Goal: Find specific page/section: Find specific page/section

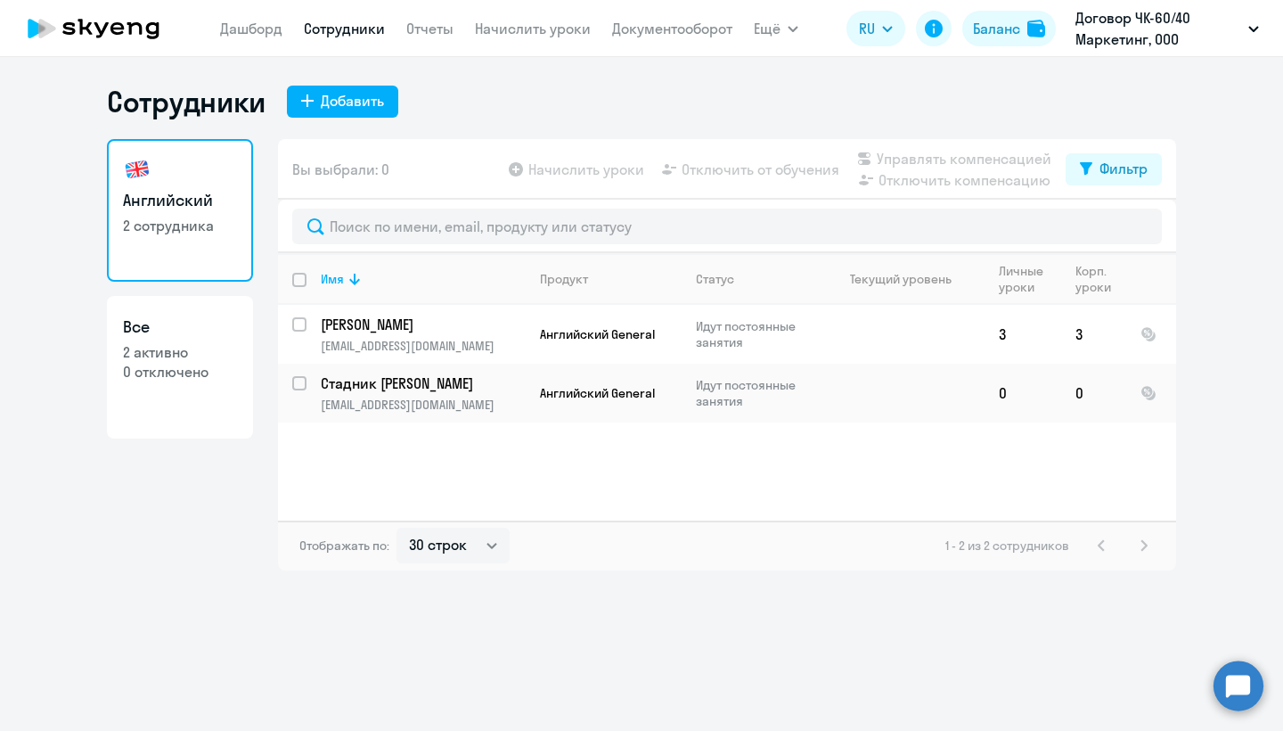
select select "30"
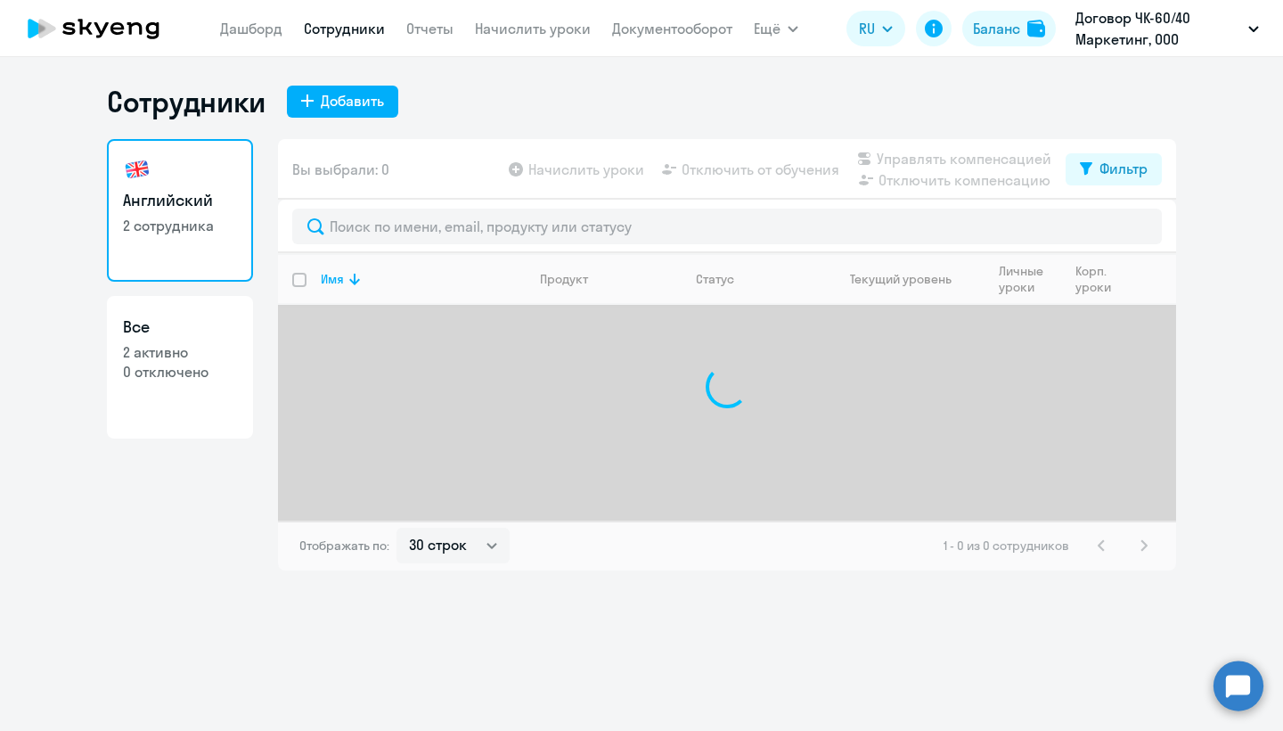
select select "30"
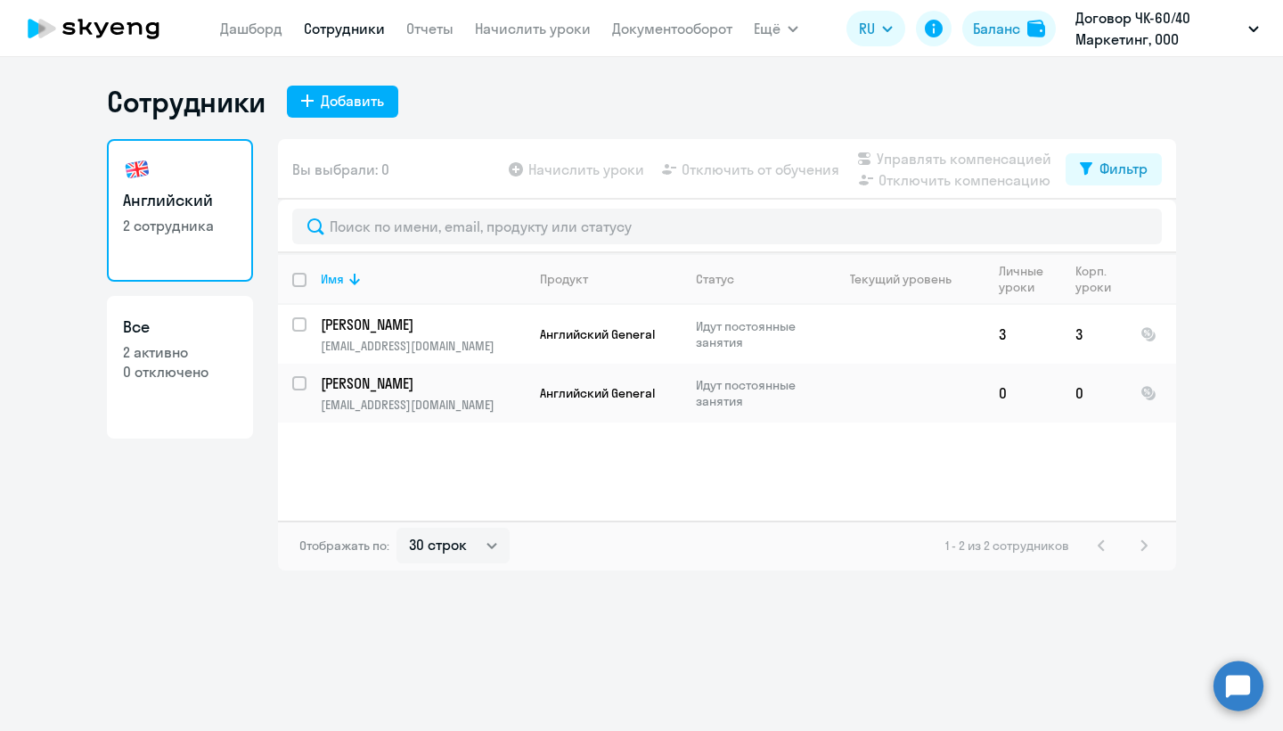
click at [1128, 44] on p "Договор ЧК-60/40 Маркетинг, ООО "САУФМЕДИА МАРКЕТИНГ"" at bounding box center [1159, 28] width 166 height 43
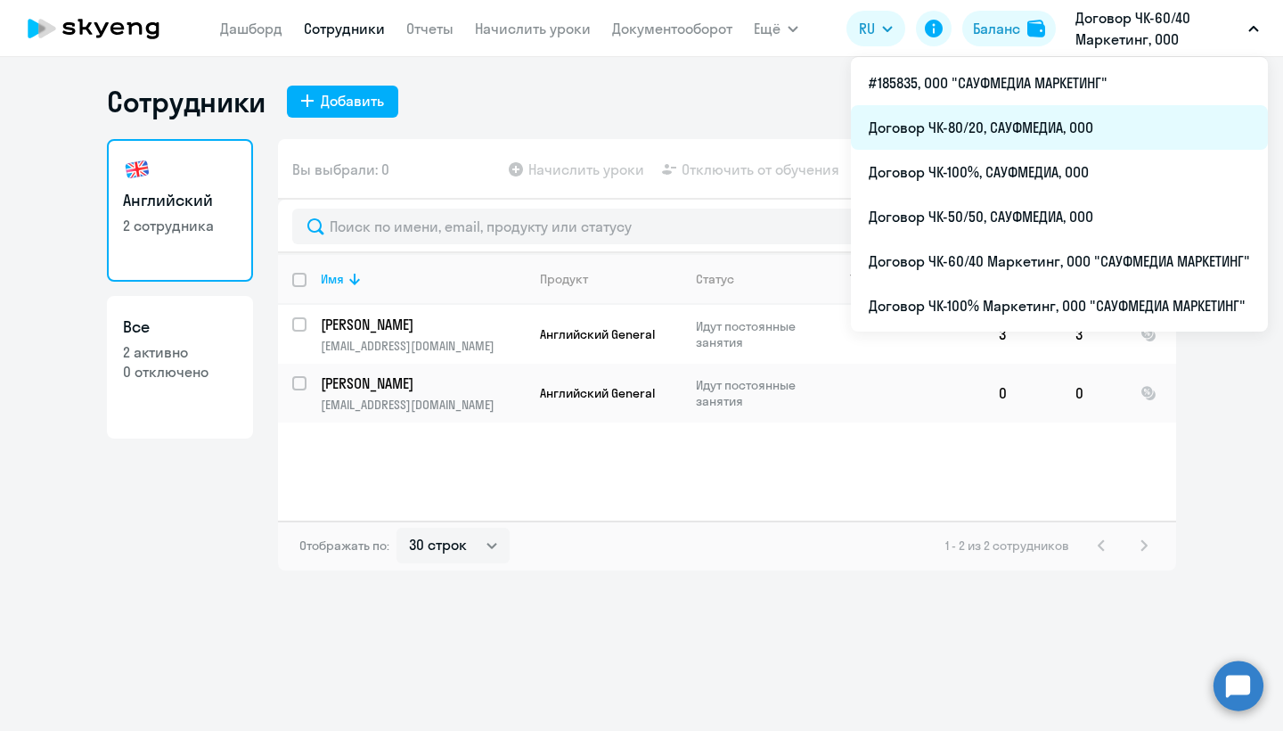
click at [1024, 136] on li "Договор ЧК-80/20, САУФМЕДИА, ООО" at bounding box center [1059, 127] width 417 height 45
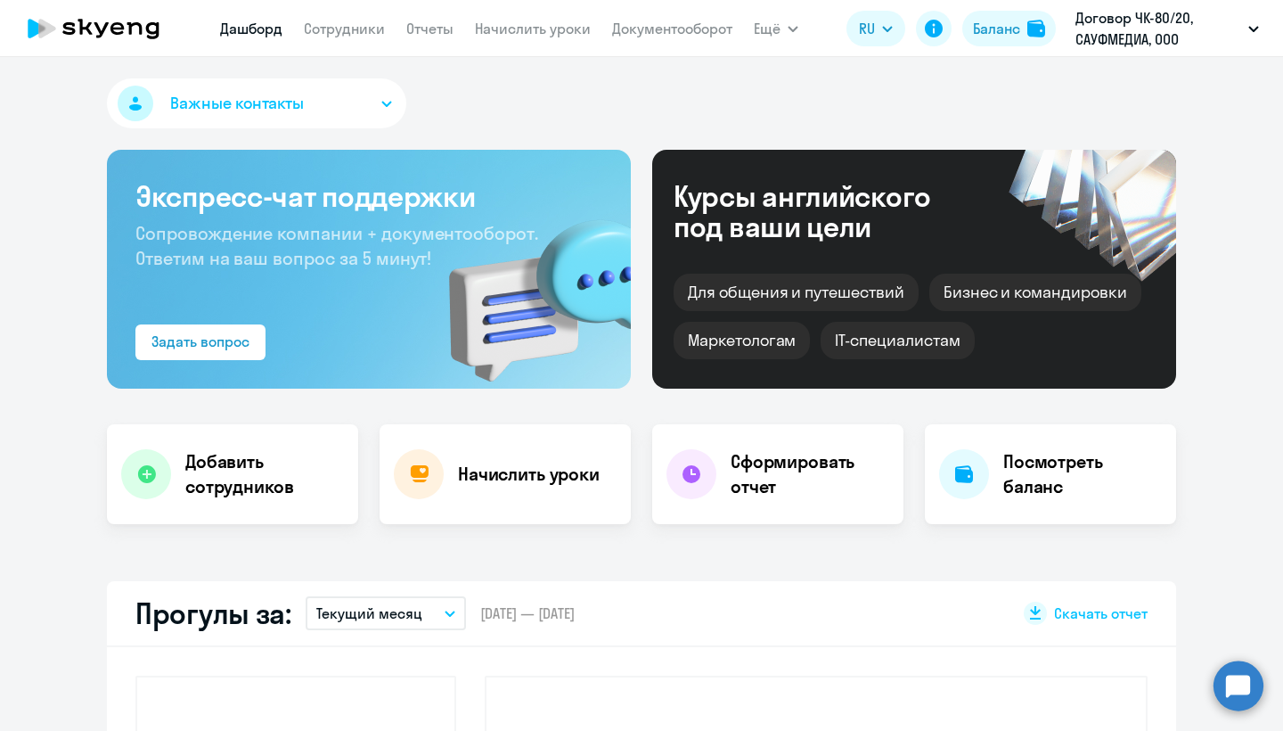
select select "30"
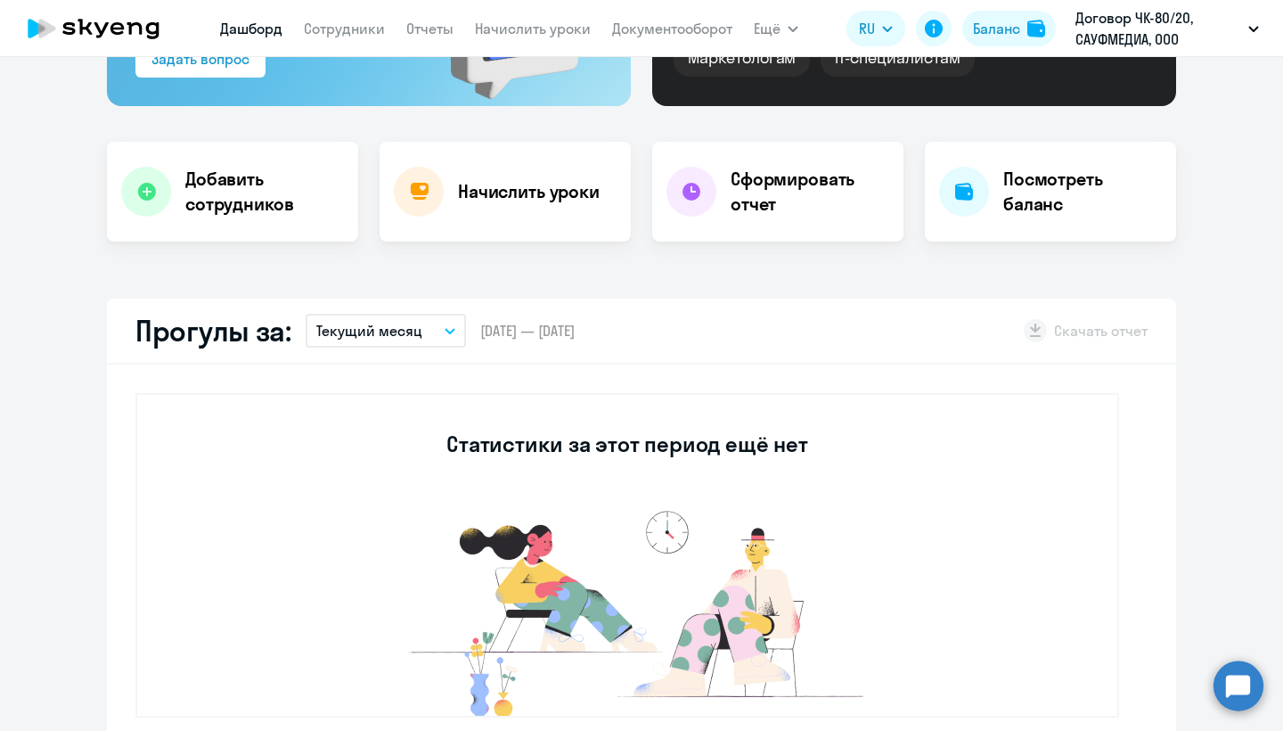
scroll to position [300, 0]
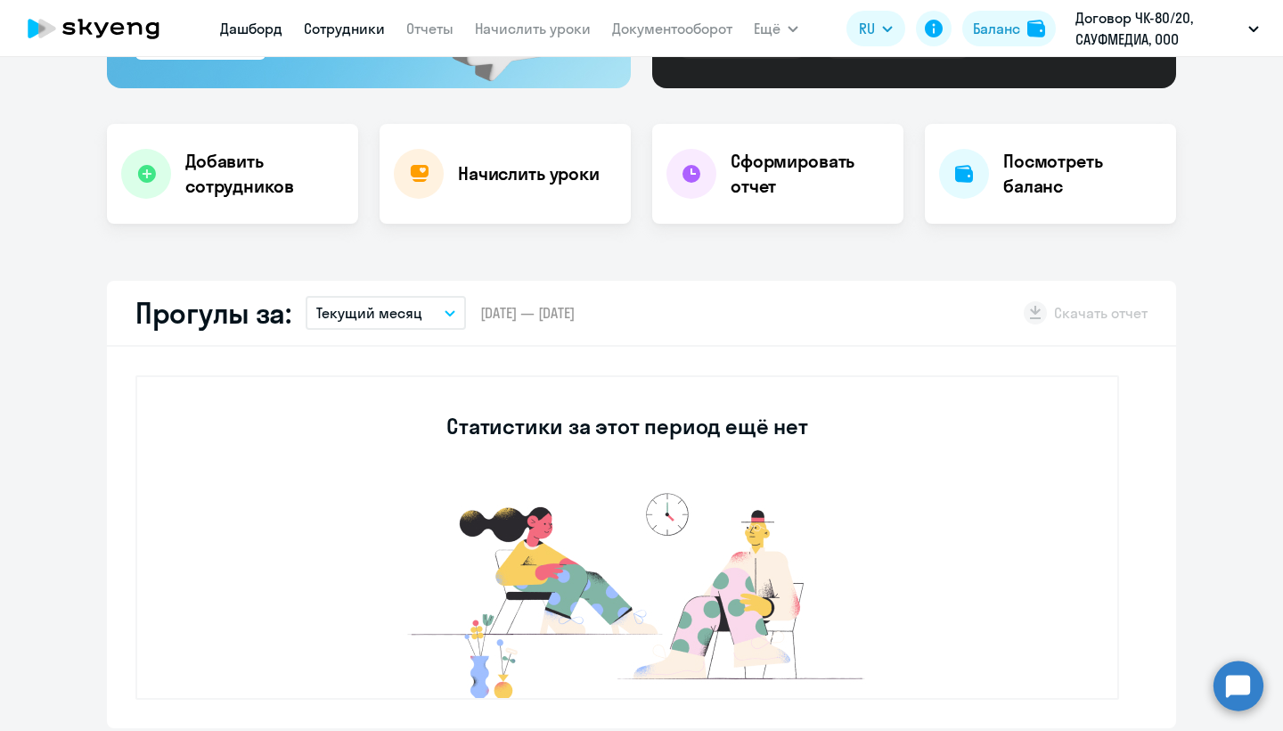
click at [353, 22] on link "Сотрудники" at bounding box center [344, 29] width 81 height 18
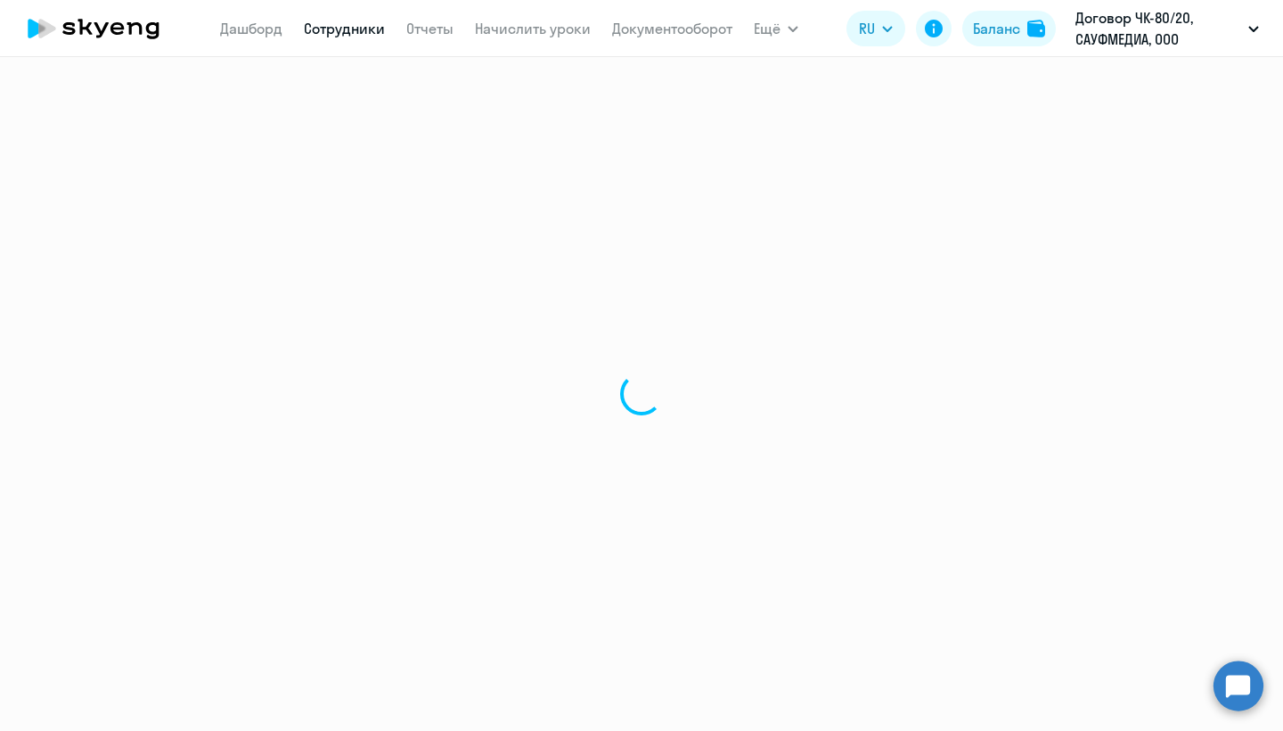
select select "30"
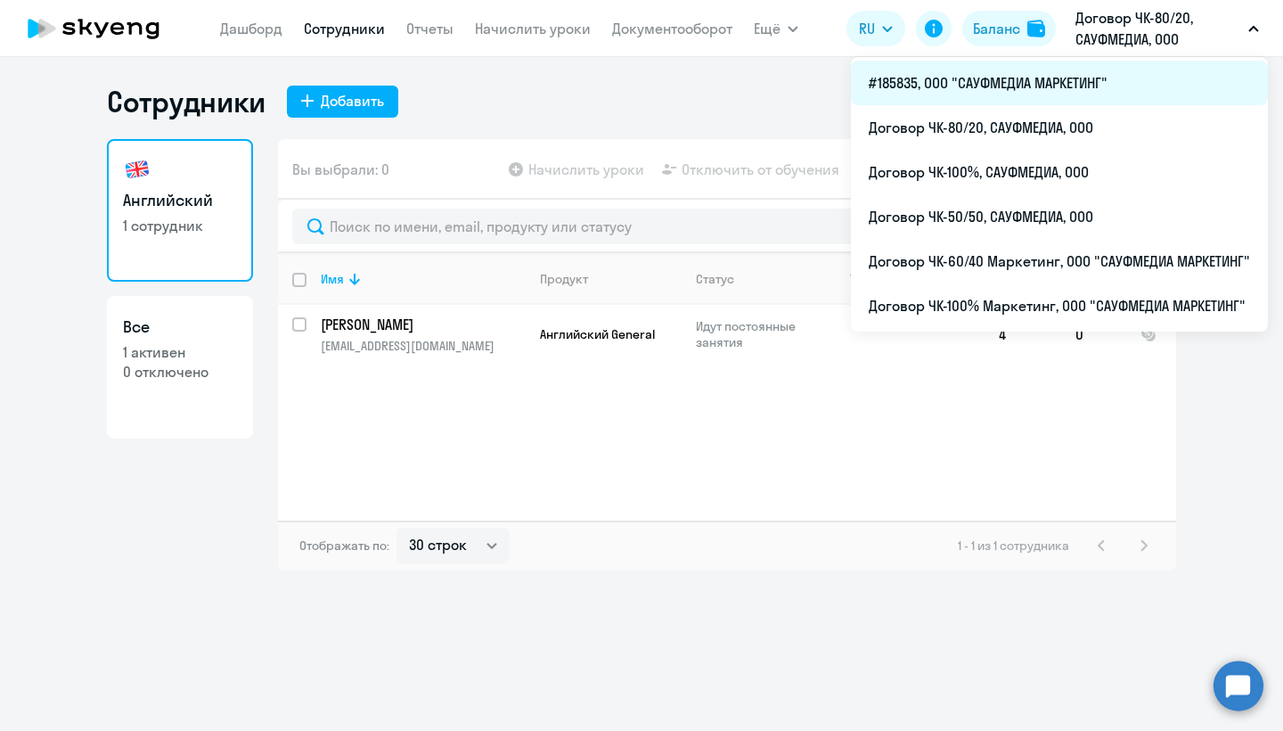
click at [1053, 91] on li "#185835, ООО "САУФМЕДИА МАРКЕТИНГ"" at bounding box center [1059, 83] width 417 height 45
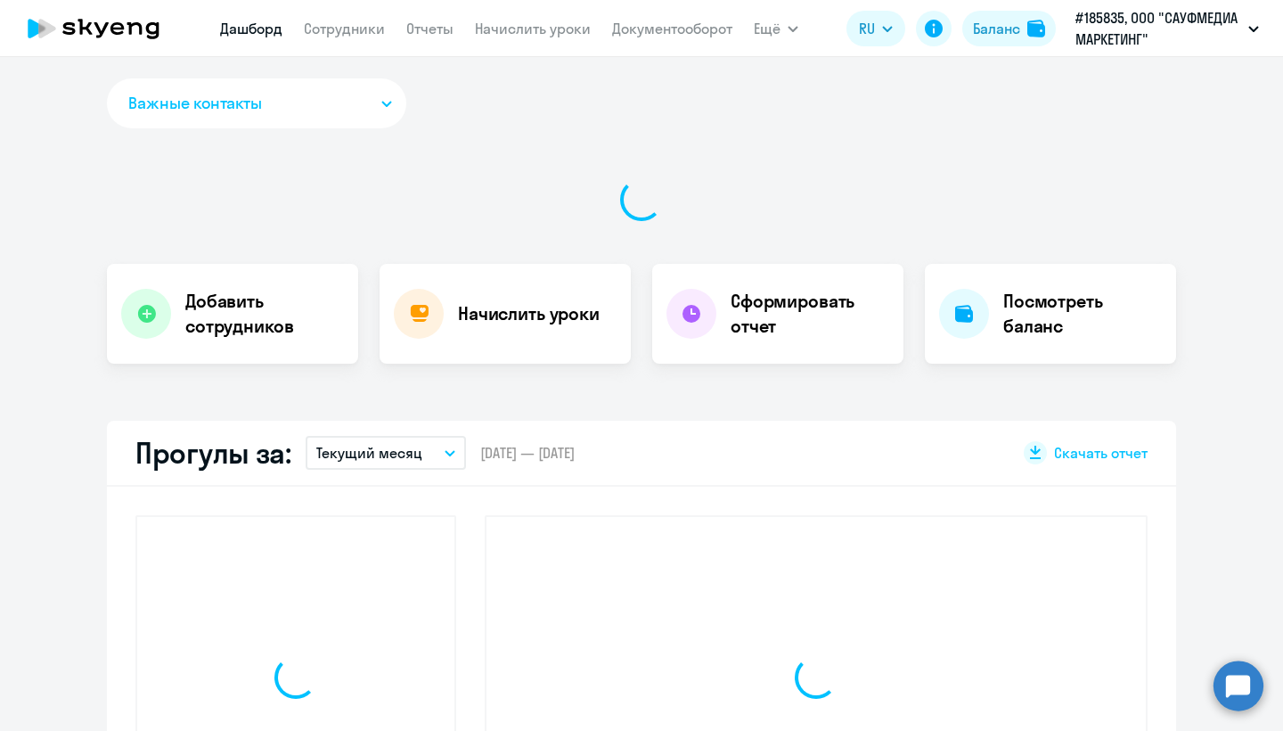
select select "30"
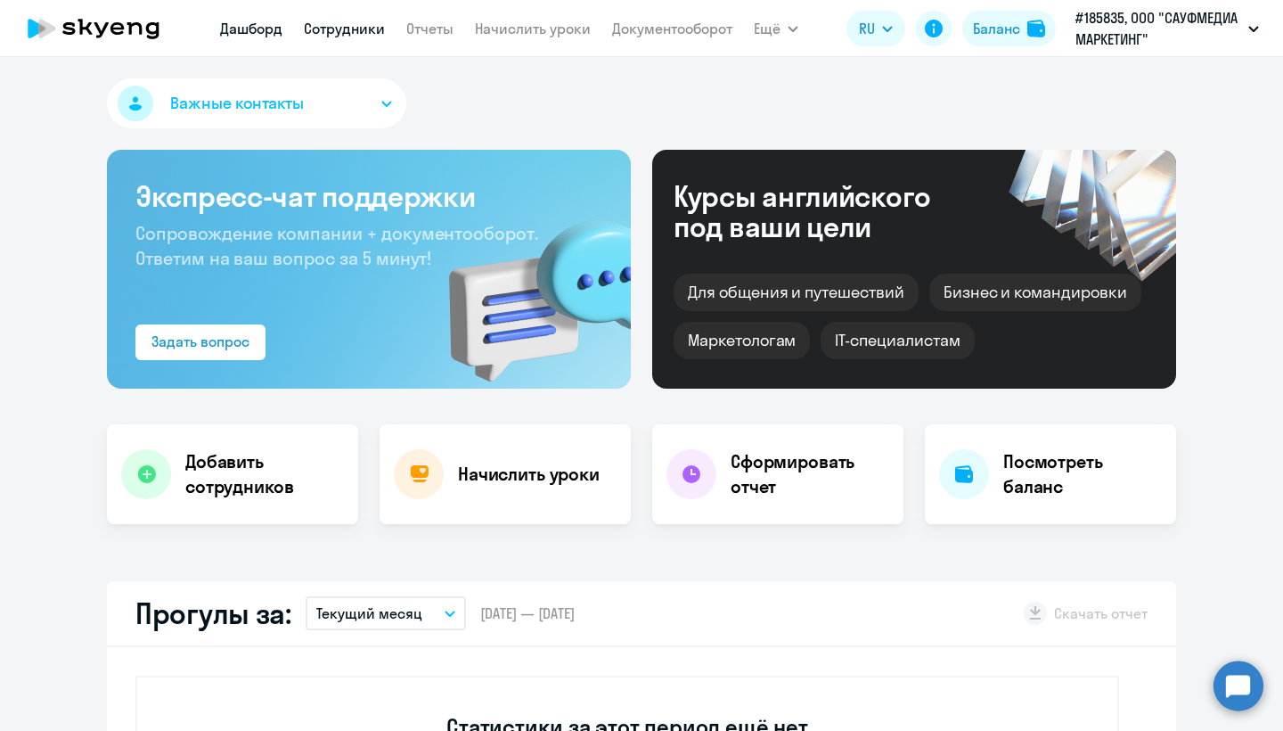
click at [324, 32] on link "Сотрудники" at bounding box center [344, 29] width 81 height 18
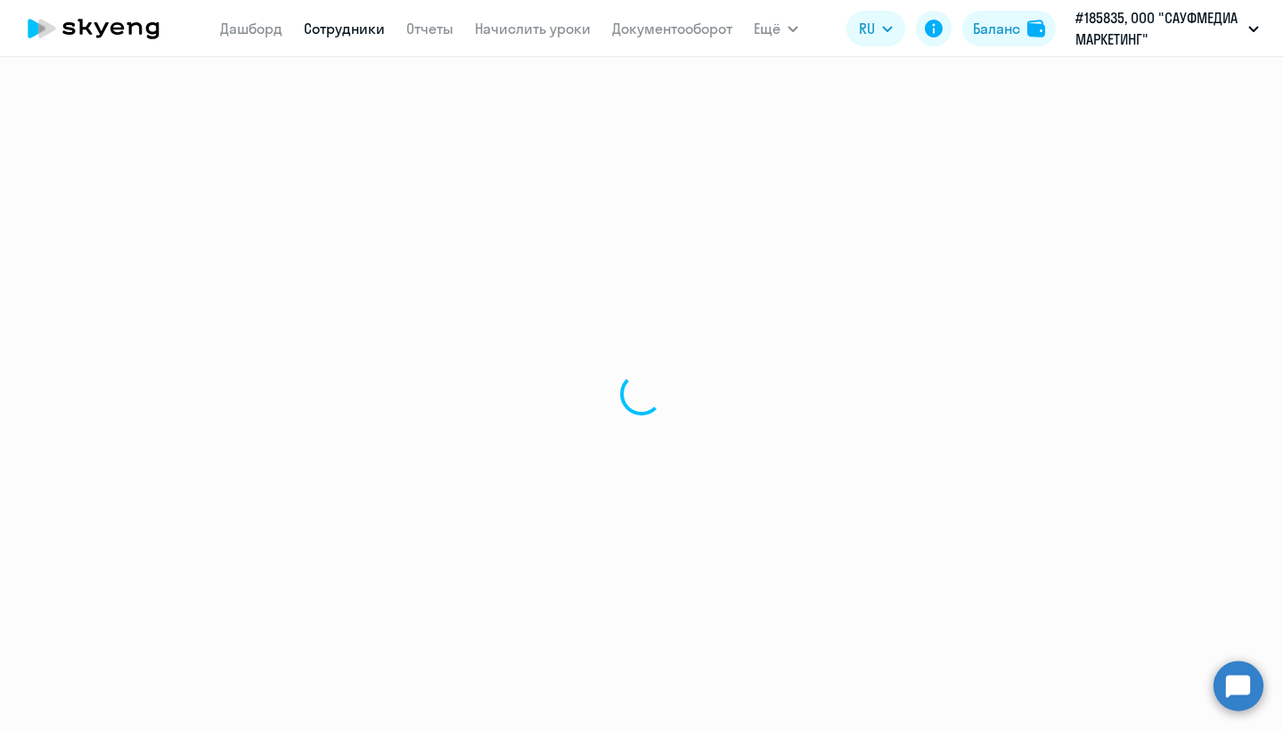
select select "30"
